Goal: Transaction & Acquisition: Purchase product/service

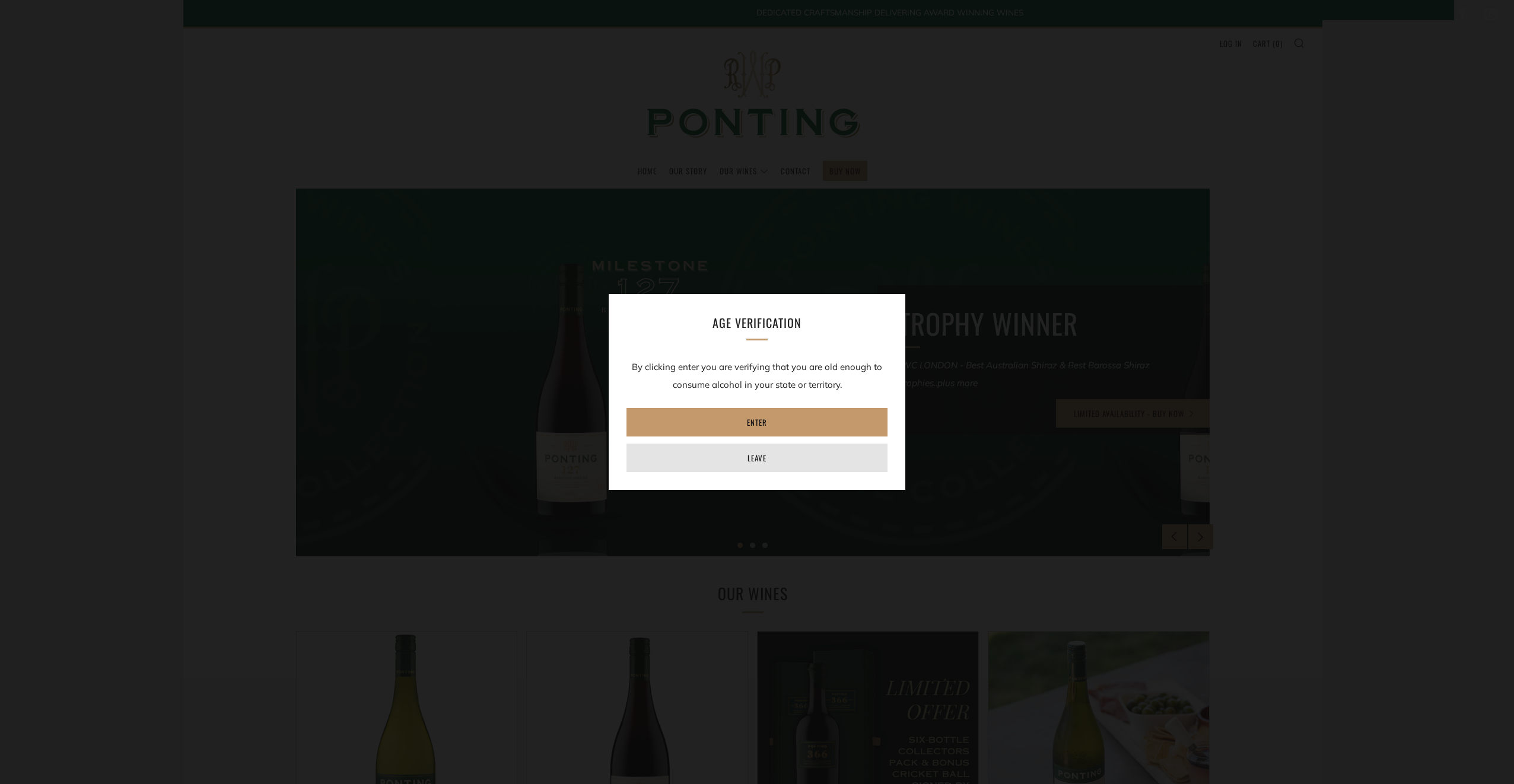
click at [737, 448] on link "Leave" at bounding box center [757, 457] width 261 height 28
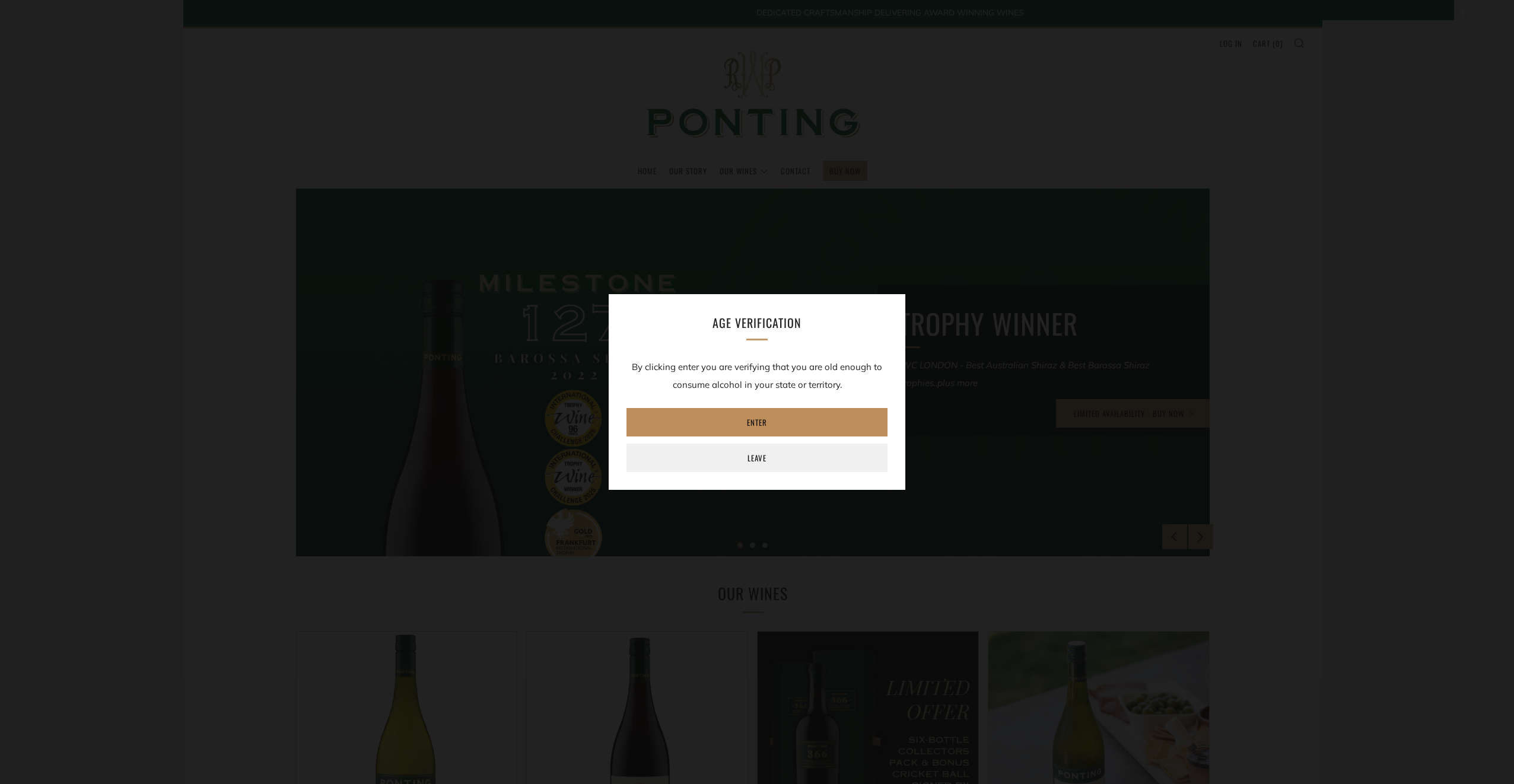
click at [776, 414] on link "Enter" at bounding box center [757, 422] width 261 height 28
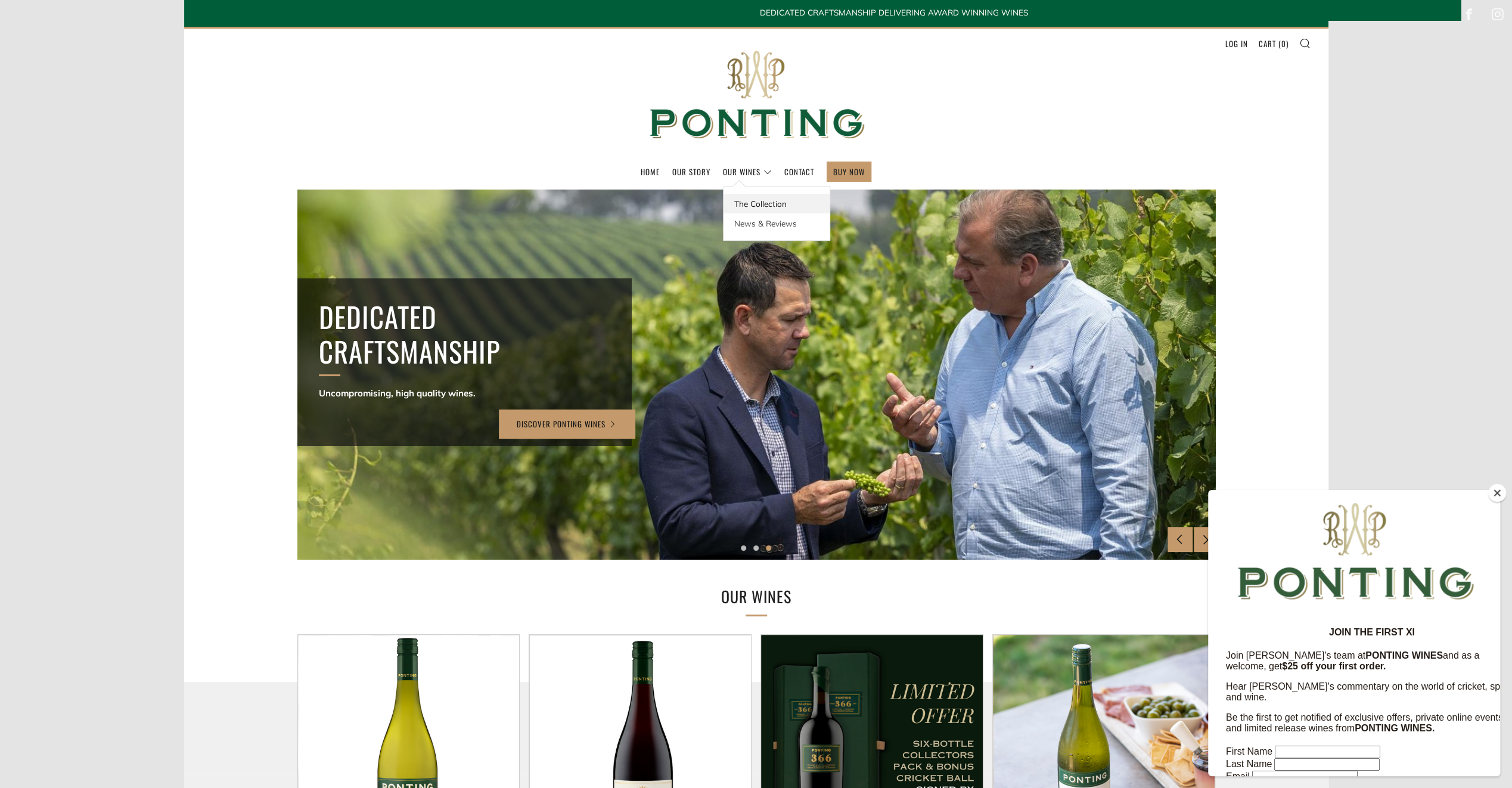
click at [756, 201] on link "The Collection" at bounding box center [776, 204] width 106 height 20
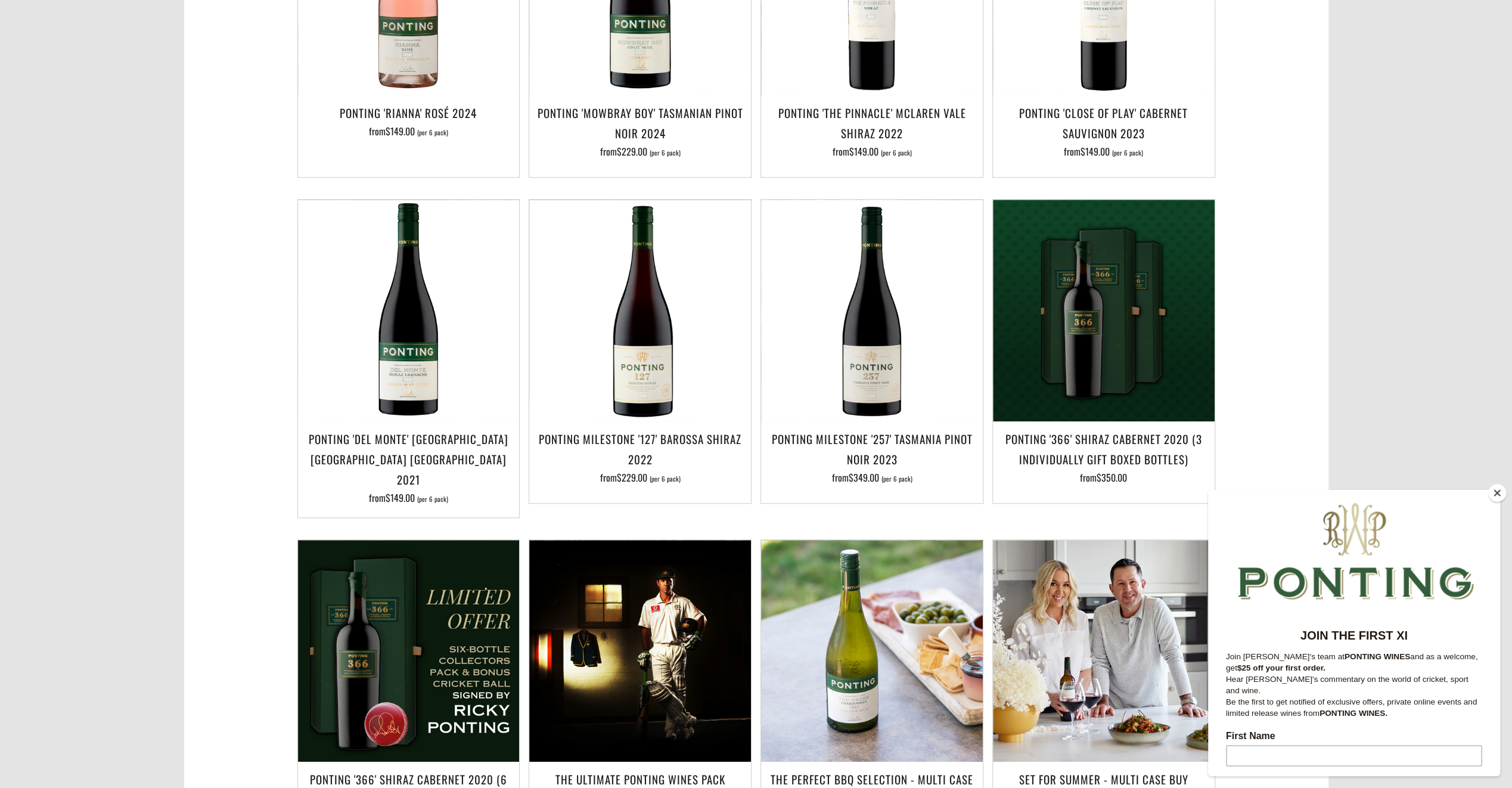
scroll to position [760, 0]
click at [1498, 496] on button "Close" at bounding box center [1497, 493] width 18 height 18
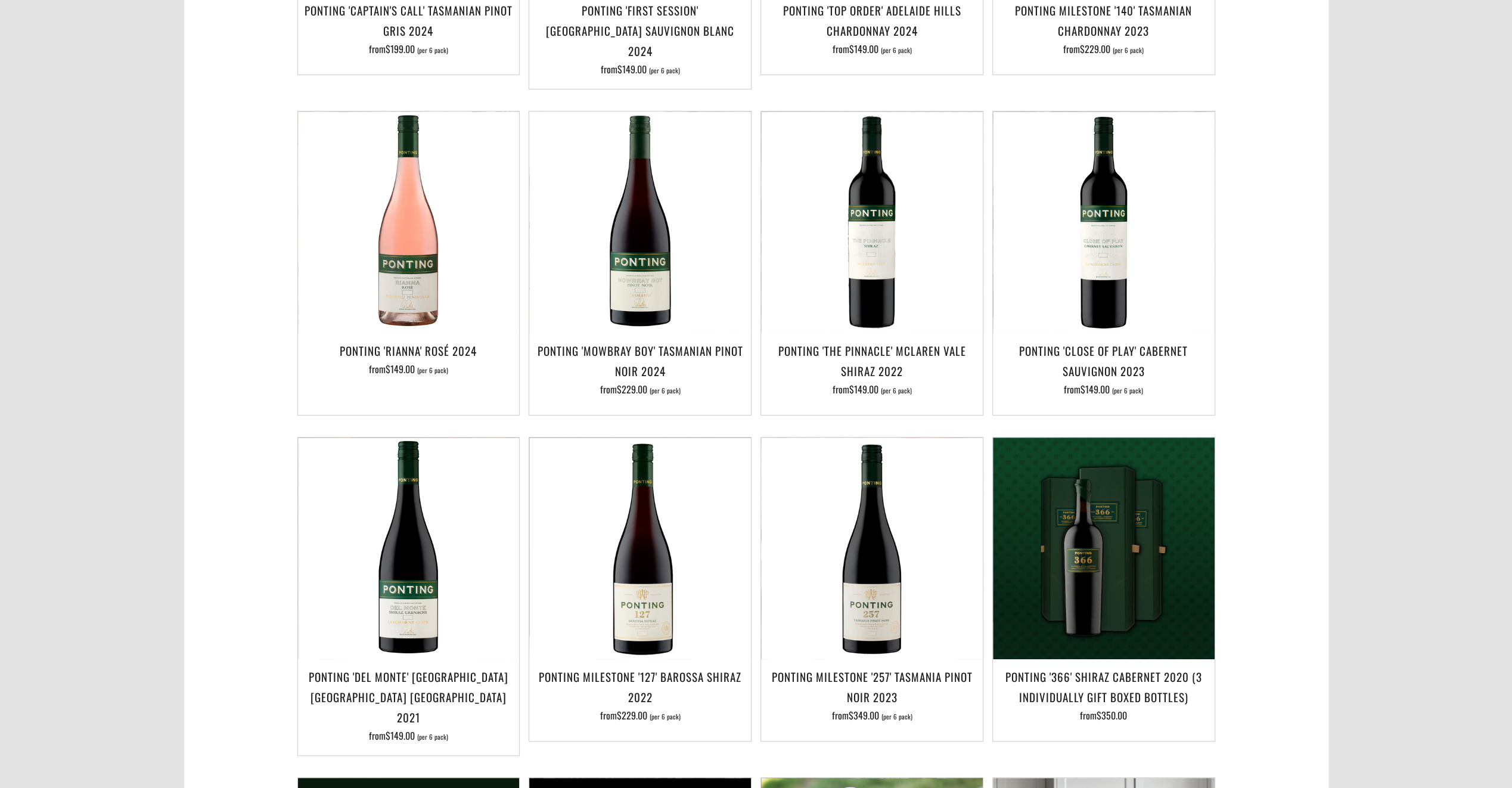
scroll to position [523, 0]
